Goal: Find specific page/section

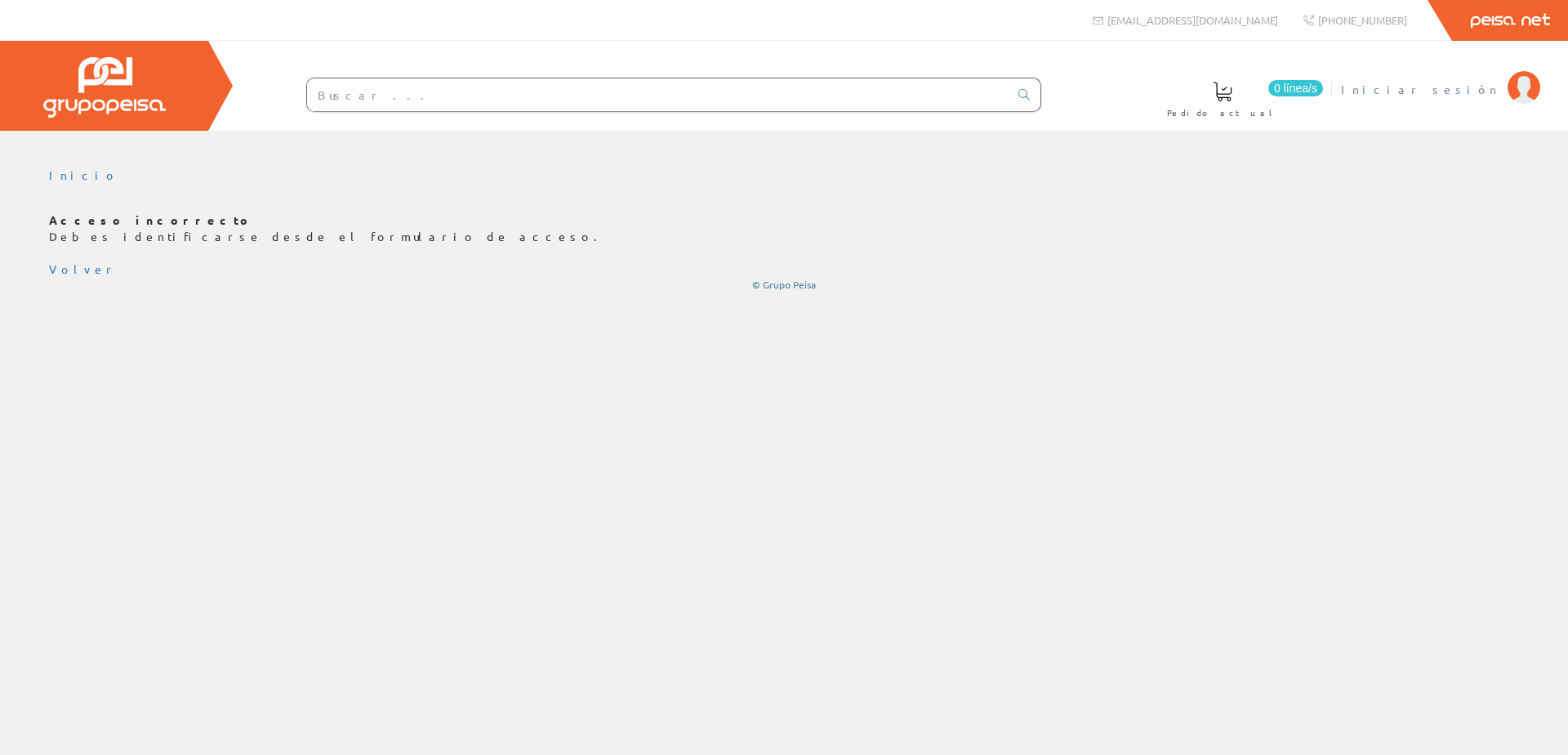
click at [1462, 93] on span "Iniciar sesión" at bounding box center [1420, 89] width 159 height 16
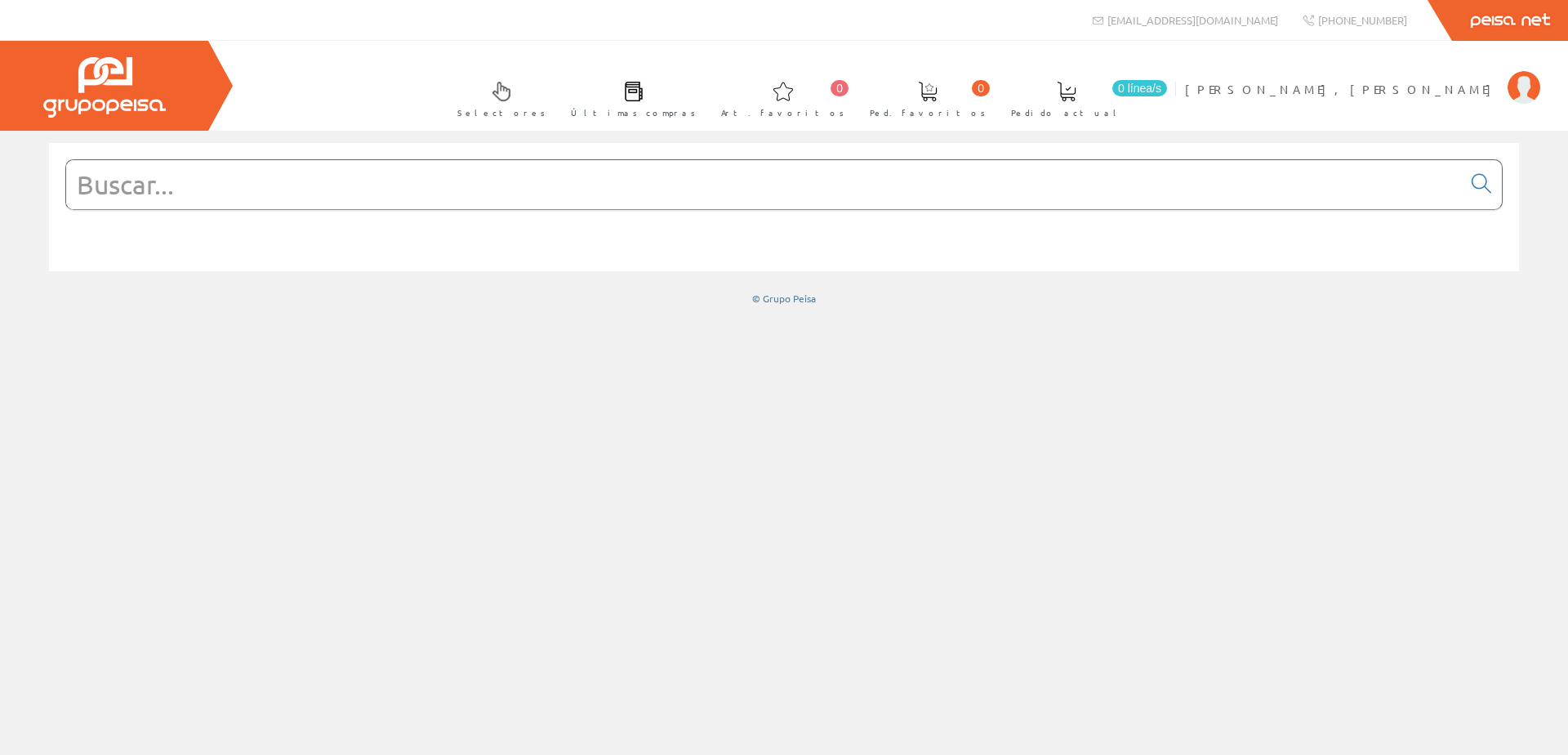
click at [391, 192] on input "text" at bounding box center [764, 185] width 1395 height 49
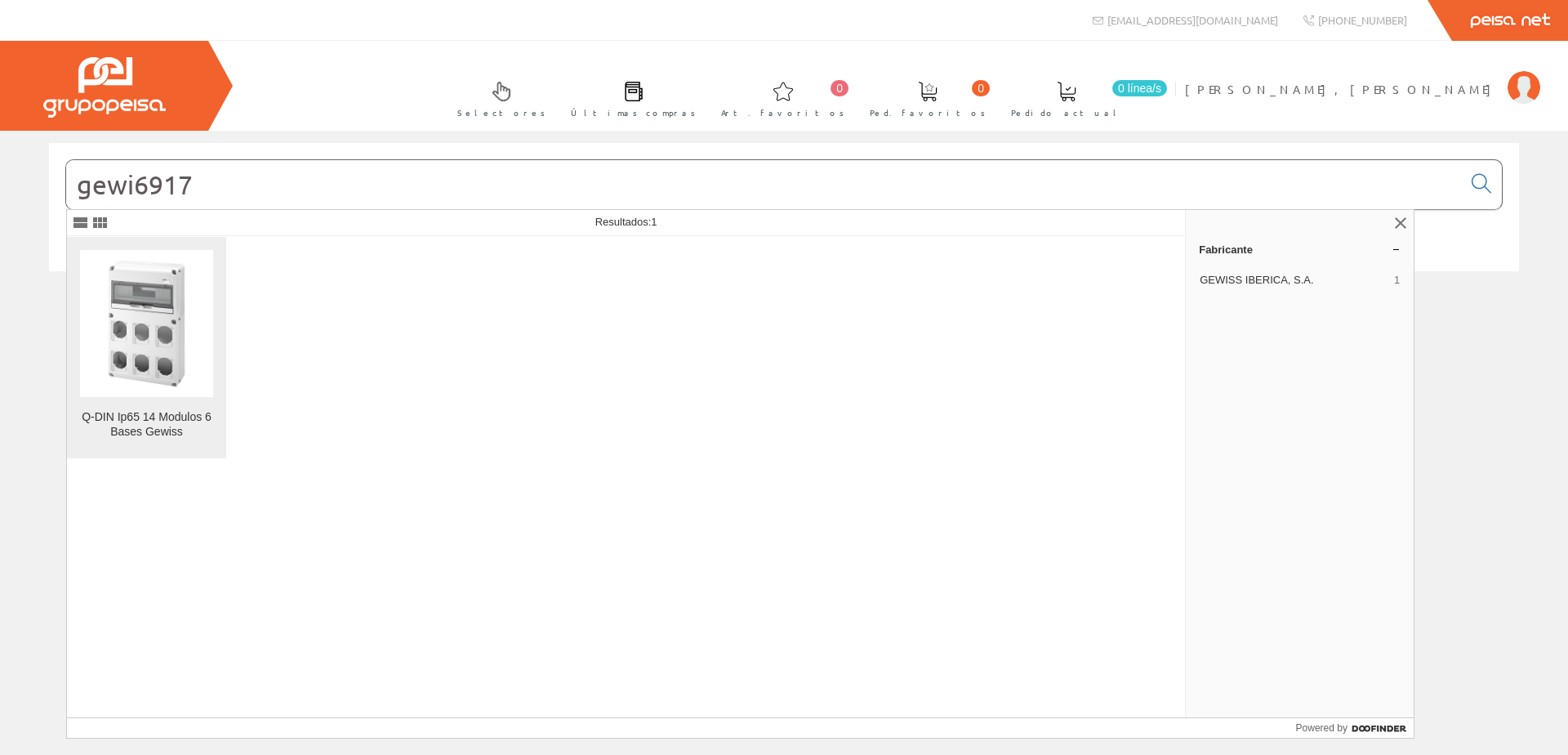
type input "gewi6917"
click at [157, 328] on img at bounding box center [146, 323] width 133 height 133
